Goal: Information Seeking & Learning: Find specific fact

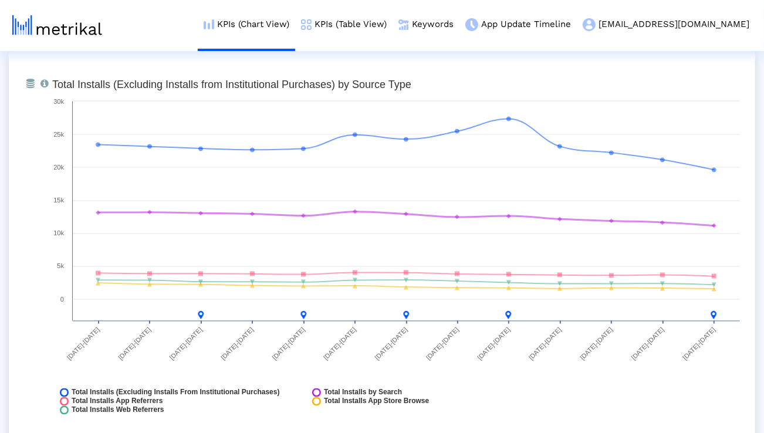
scroll to position [1339, 0]
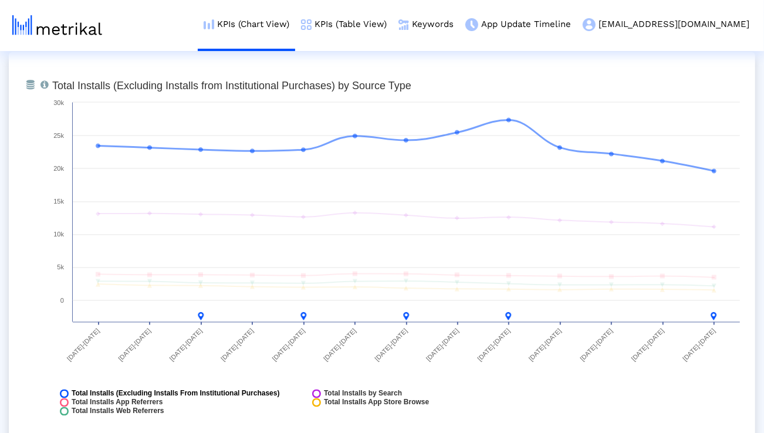
click at [67, 391] on rect at bounding box center [64, 394] width 9 height 9
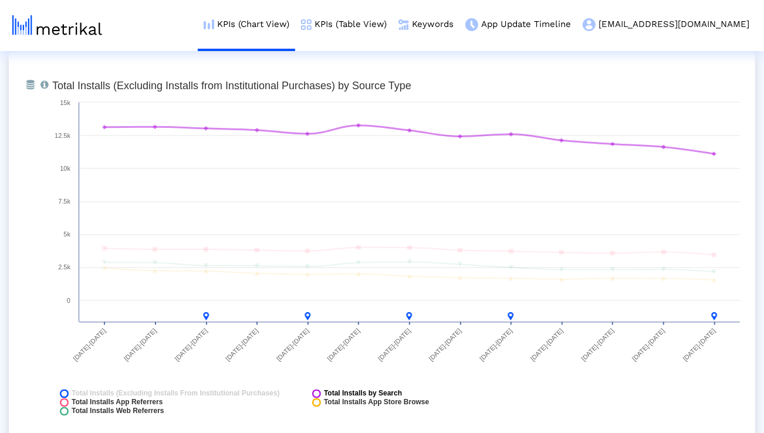
click at [316, 392] on icon at bounding box center [316, 394] width 9 height 9
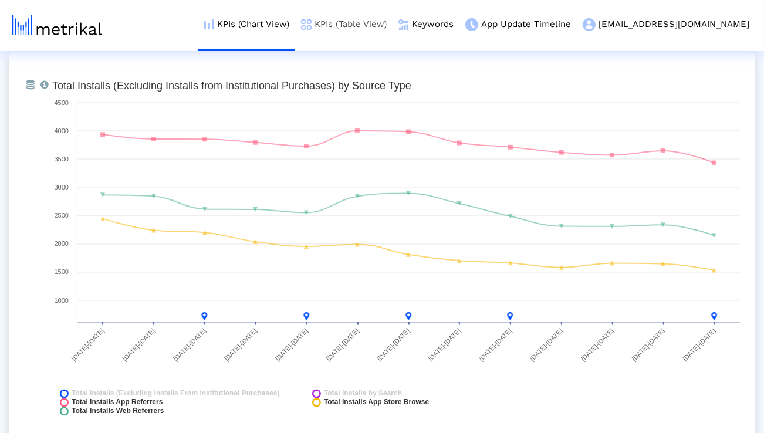
click at [393, 18] on link "KPIs (Table View)" at bounding box center [343, 24] width 97 height 49
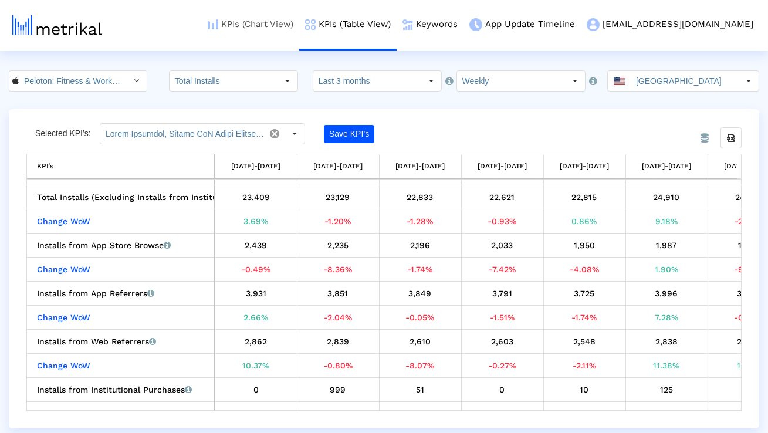
click at [299, 20] on link "KPIs (Chart View)" at bounding box center [250, 24] width 97 height 49
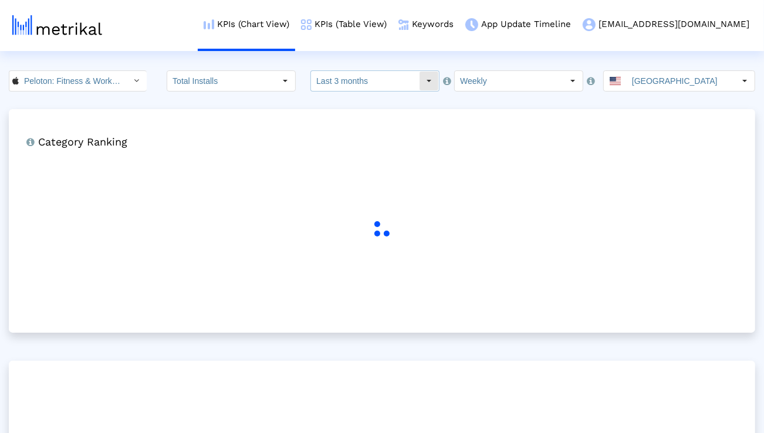
click at [330, 79] on input "Last 3 months" at bounding box center [365, 81] width 108 height 20
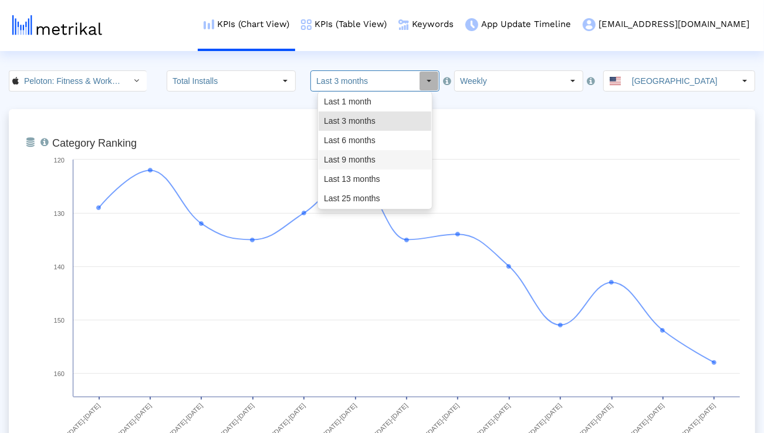
click at [342, 163] on div "Last 9 months" at bounding box center [375, 159] width 113 height 19
type input "Last 9 months"
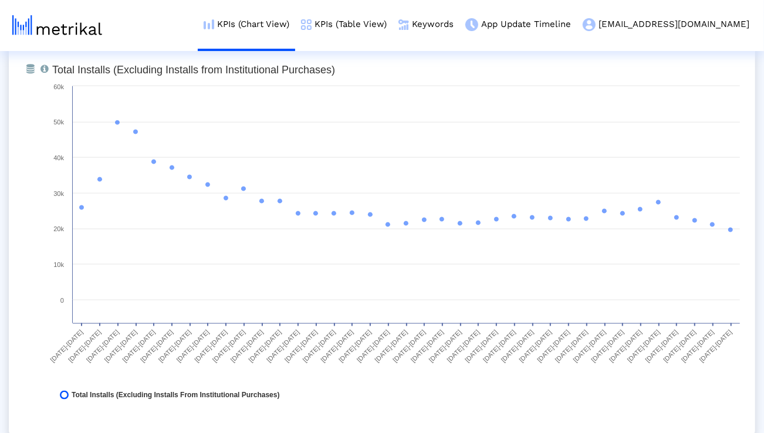
scroll to position [932, 0]
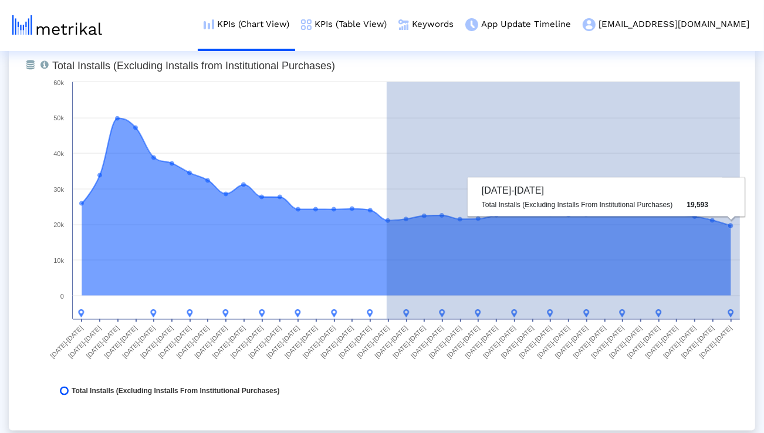
drag, startPoint x: 387, startPoint y: 221, endPoint x: 756, endPoint y: 217, distance: 369.7
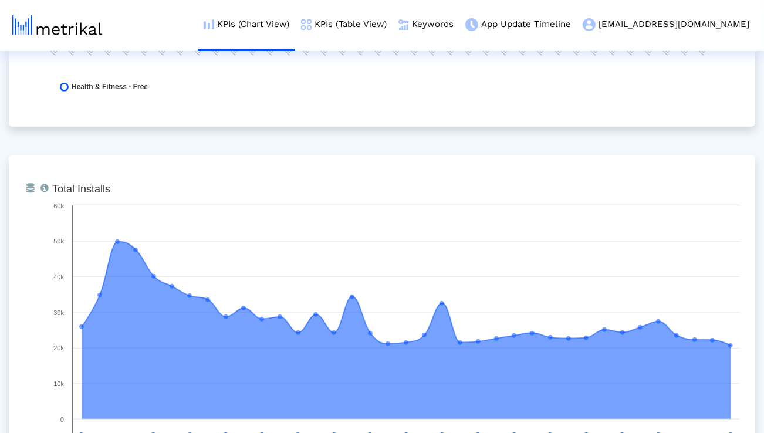
scroll to position [0, 0]
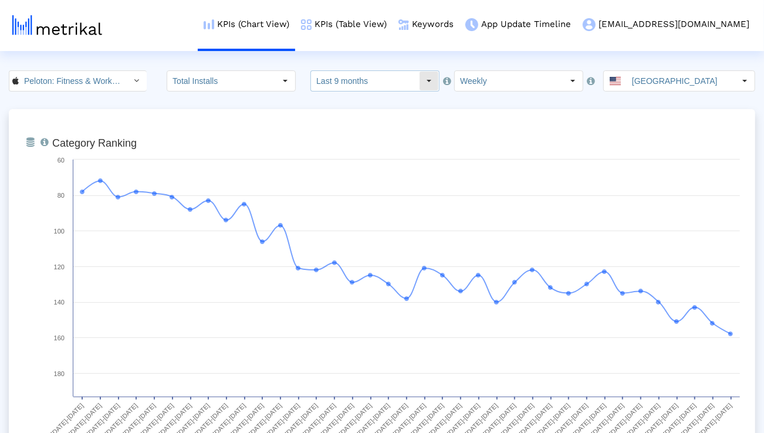
click at [346, 79] on input "Last 9 months" at bounding box center [365, 81] width 108 height 20
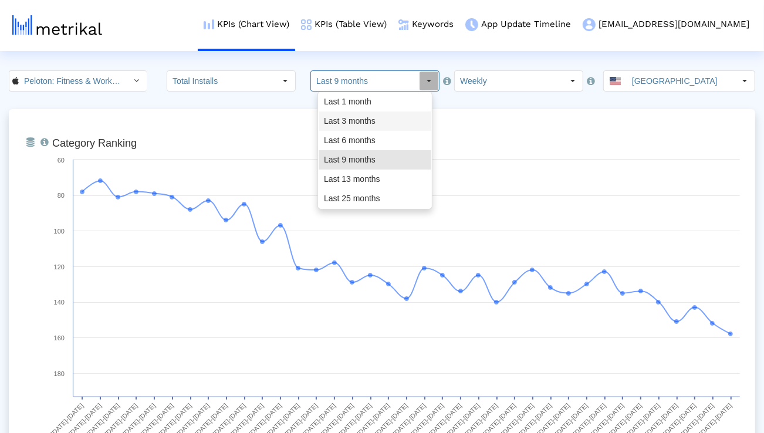
click at [343, 116] on div "Last 3 months" at bounding box center [375, 120] width 113 height 19
type input "Last 3 months"
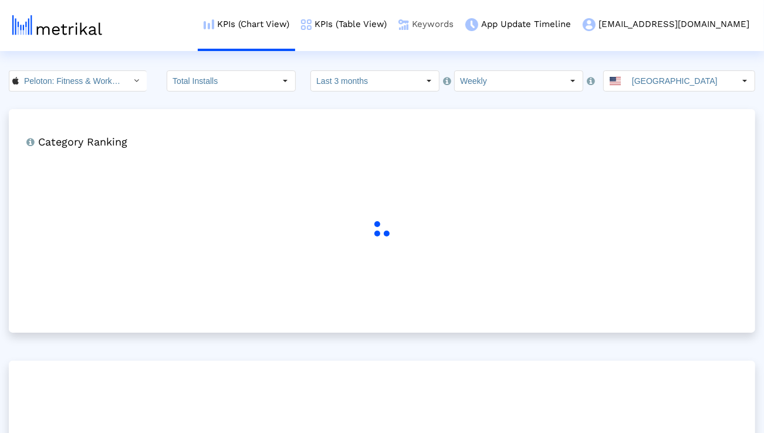
click at [459, 27] on link "Keywords" at bounding box center [426, 24] width 67 height 49
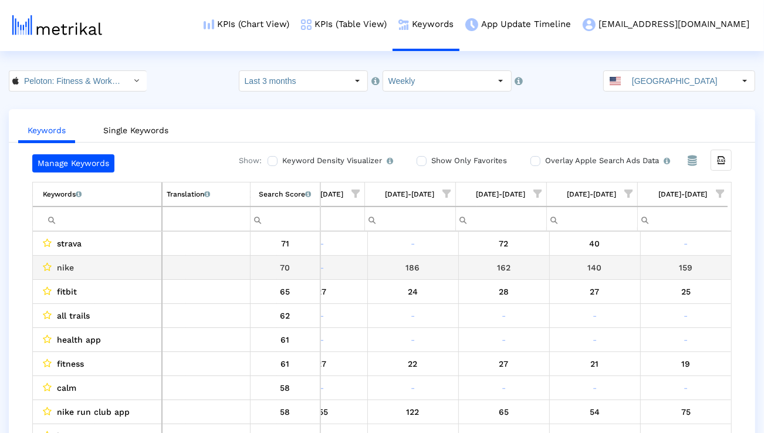
scroll to position [0, 775]
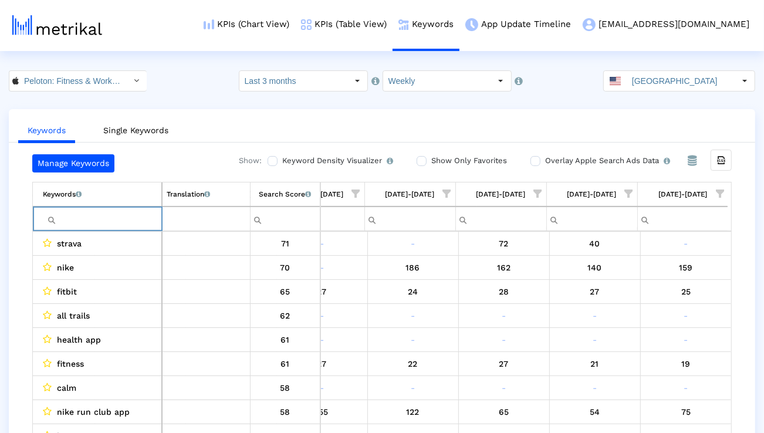
click at [116, 225] on input "Filter cell" at bounding box center [102, 218] width 119 height 19
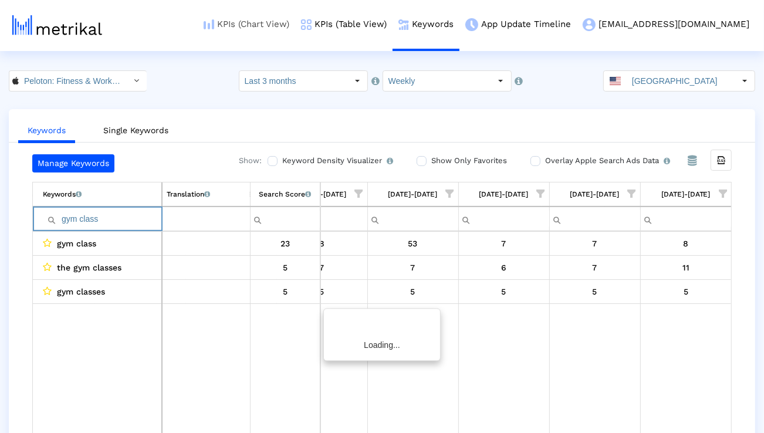
scroll to position [0, 771]
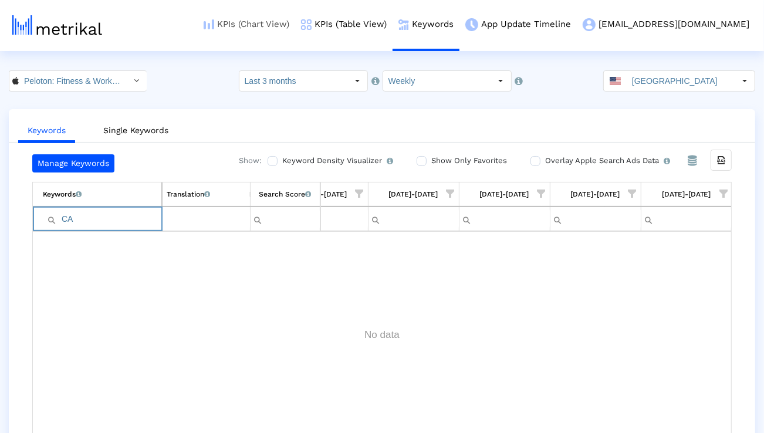
type input "C"
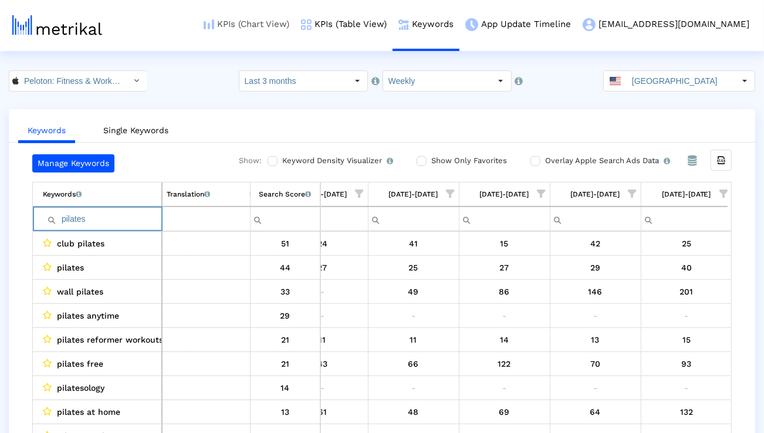
paste input "hiit workouts"
paste input "Filter cell"
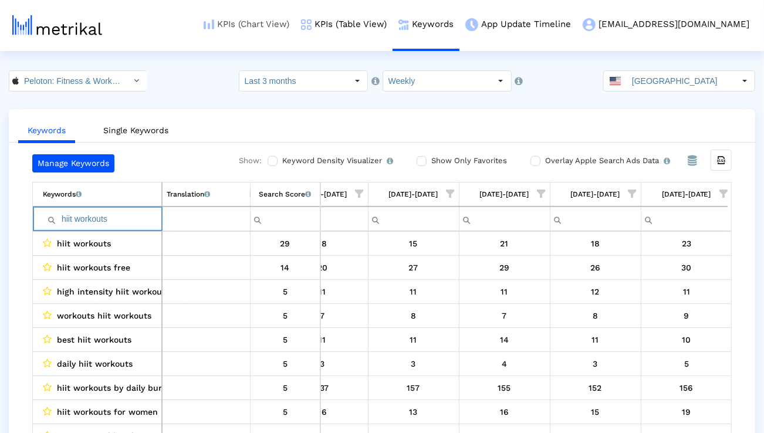
type input "hiit workouts"
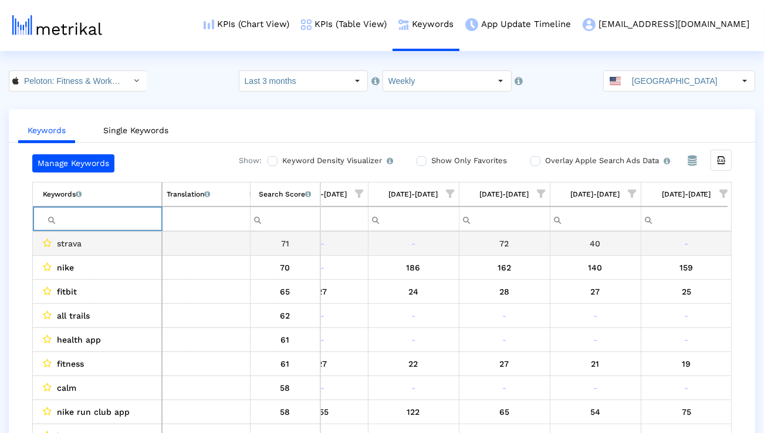
scroll to position [0, 775]
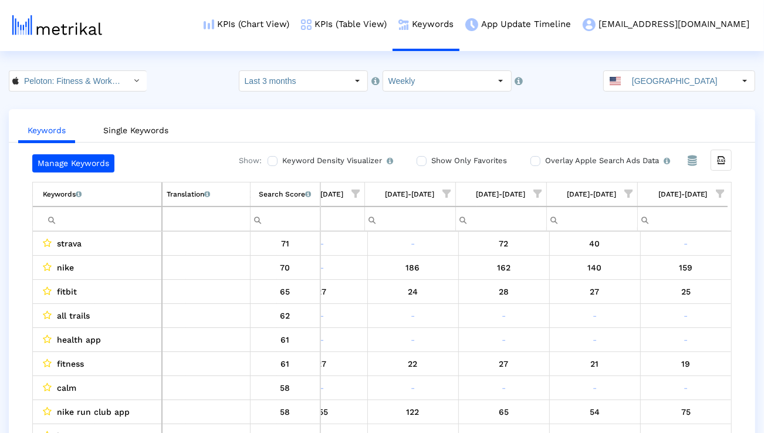
click at [724, 194] on span "Show filter options for column '08/24/25-08/30/25'" at bounding box center [720, 194] width 8 height 8
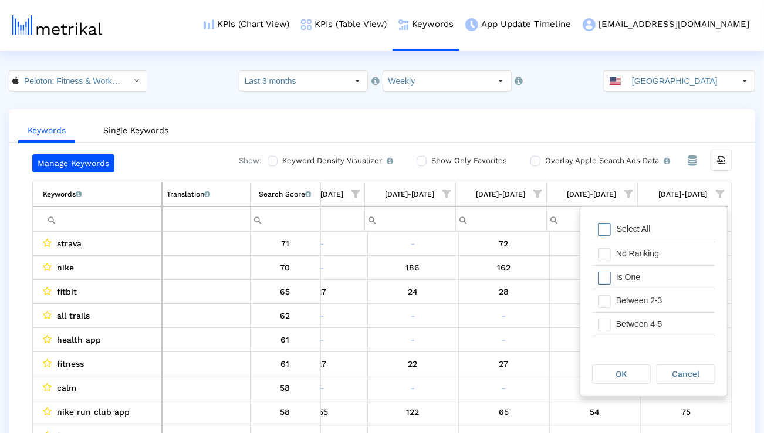
click at [660, 279] on div "Is One" at bounding box center [662, 277] width 105 height 23
click at [658, 292] on div "Between 2-3" at bounding box center [662, 300] width 105 height 23
click at [653, 321] on div "Between 4-5" at bounding box center [662, 324] width 105 height 23
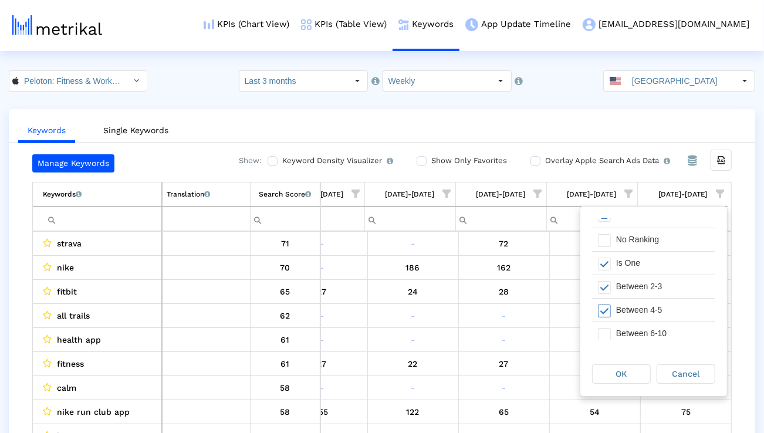
scroll to position [15, 0]
click at [648, 333] on div "Between 6-10" at bounding box center [662, 333] width 105 height 23
click at [637, 371] on div "OK" at bounding box center [622, 374] width 58 height 18
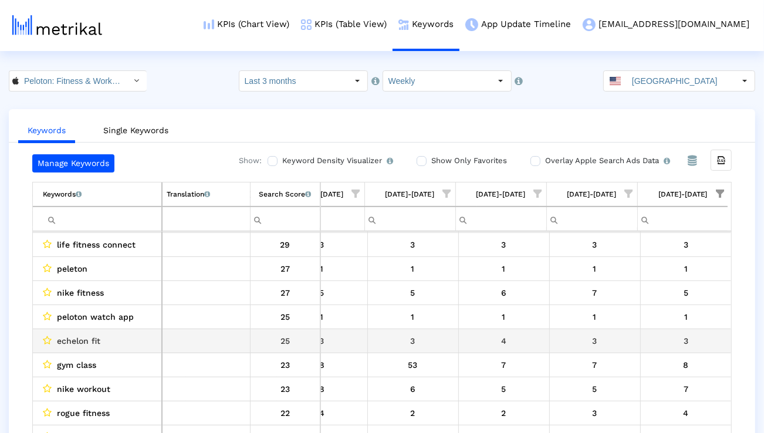
scroll to position [241, 775]
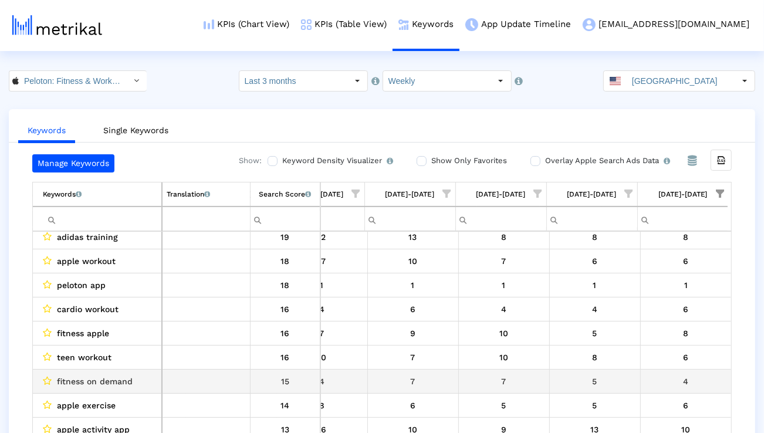
click at [120, 385] on span "fitness on demand" at bounding box center [95, 381] width 76 height 15
copy span "fitness on demand"
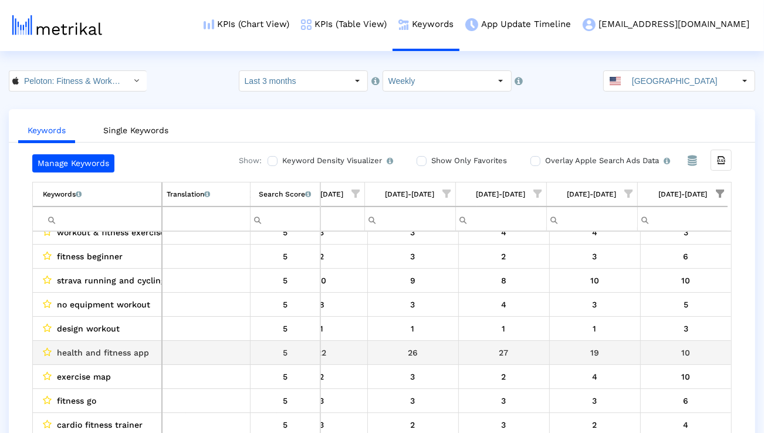
click at [99, 347] on span "health and fitness app" at bounding box center [103, 352] width 92 height 15
click at [99, 348] on span "health and fitness app" at bounding box center [103, 352] width 92 height 15
copy span "health and fitness app"
